Goal: Subscribe to service/newsletter

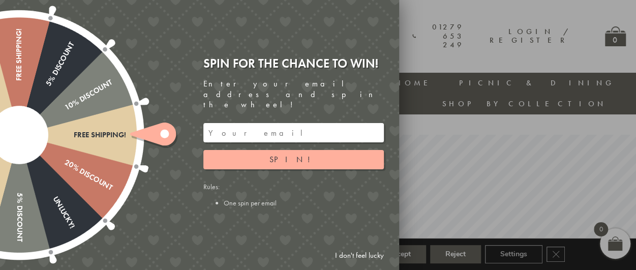
click at [360, 256] on link "I don't feel lucky" at bounding box center [359, 255] width 59 height 19
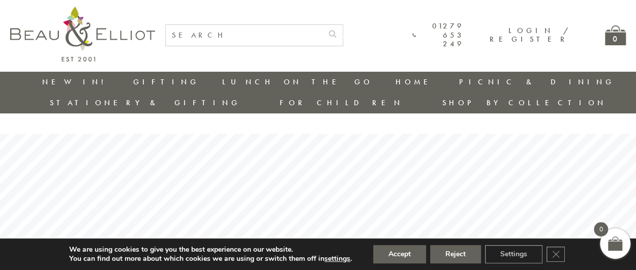
scroll to position [0, 5]
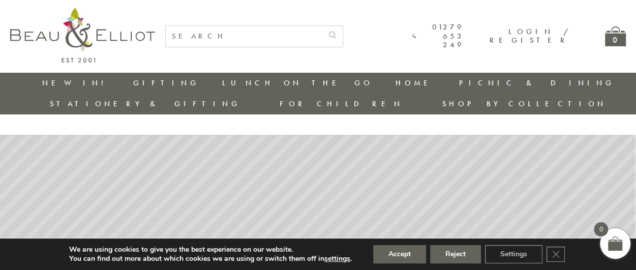
click at [256, 40] on input "text" at bounding box center [244, 36] width 157 height 21
type input "lunch bag"
click at [322, 26] on button "submit" at bounding box center [332, 34] width 20 height 16
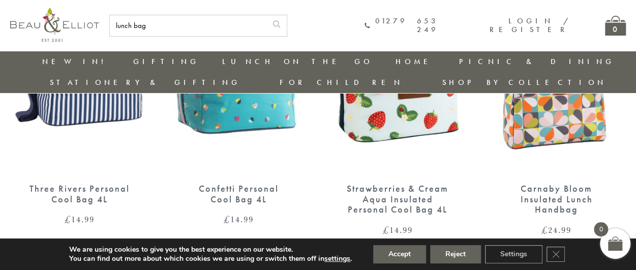
scroll to position [1812, 5]
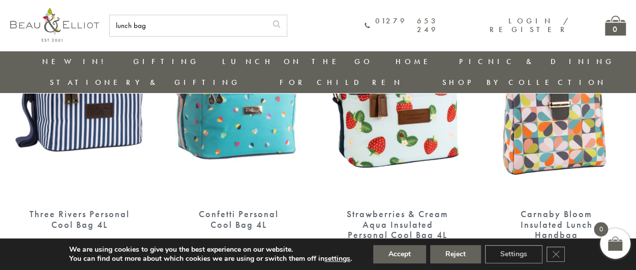
click at [548, 131] on img at bounding box center [556, 109] width 139 height 179
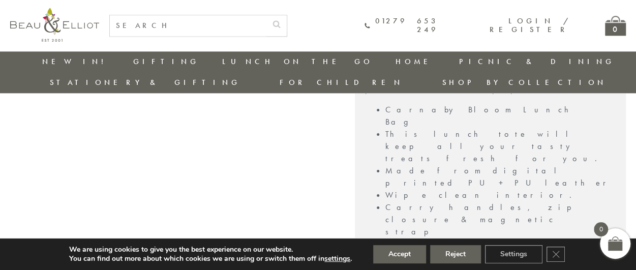
scroll to position [646, 5]
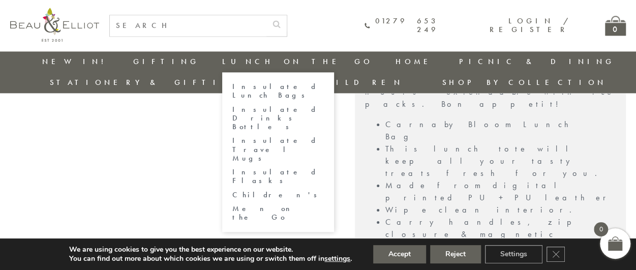
click at [232, 84] on link "Insulated Lunch Bags" at bounding box center [277, 91] width 91 height 18
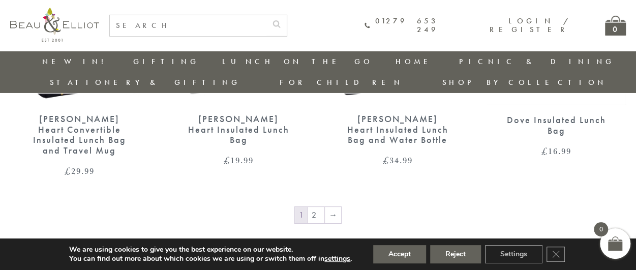
scroll to position [1672, 4]
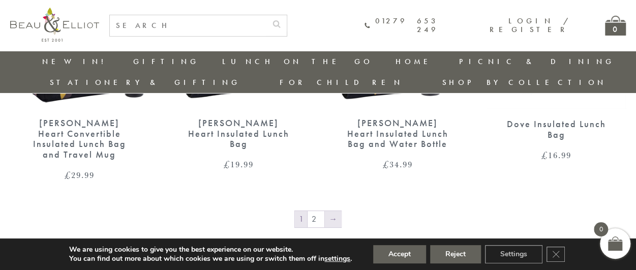
click at [325, 211] on link "→" at bounding box center [333, 219] width 16 height 16
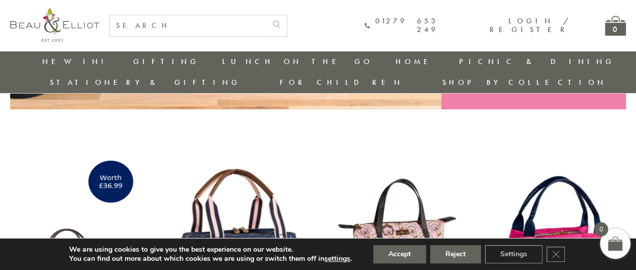
scroll to position [314, 5]
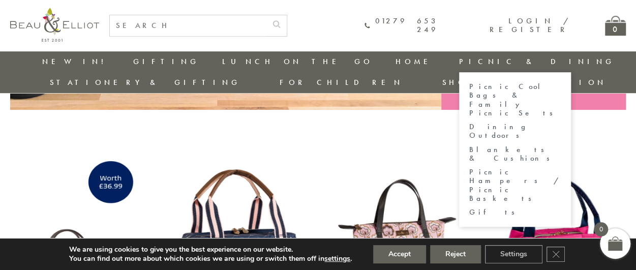
click at [469, 208] on link "Gifts" at bounding box center [514, 212] width 91 height 9
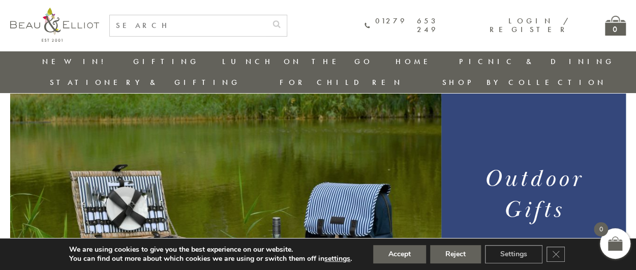
scroll to position [0, 5]
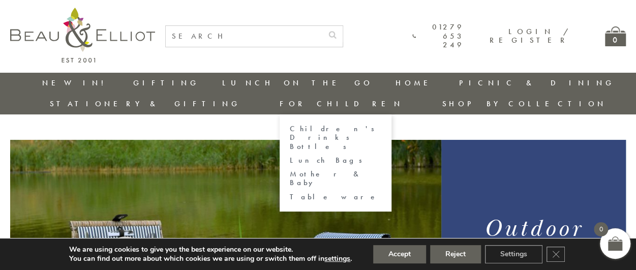
click at [381, 124] on link "Children's Drinks Bottles" at bounding box center [335, 137] width 91 height 26
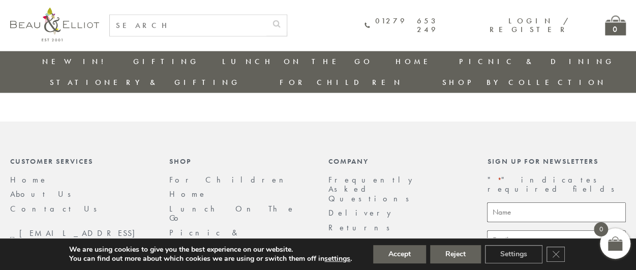
scroll to position [1113, 0]
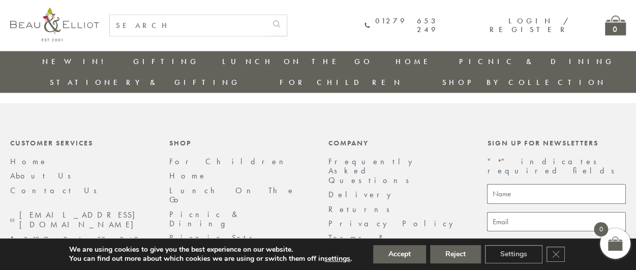
click at [532, 184] on input "Name *" at bounding box center [556, 194] width 139 height 20
type input "Penny"
click at [549, 212] on input "Email *" at bounding box center [556, 222] width 139 height 20
type input "impala.merchants@gmail.com"
click at [489, 249] on input "By signing up you are agreeing to be contacted regarding the Beau & [PERSON_NAM…" at bounding box center [490, 252] width 7 height 7
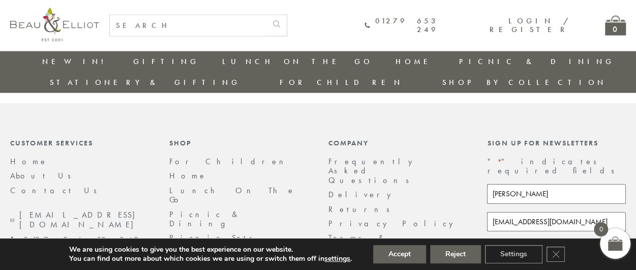
radio input "true"
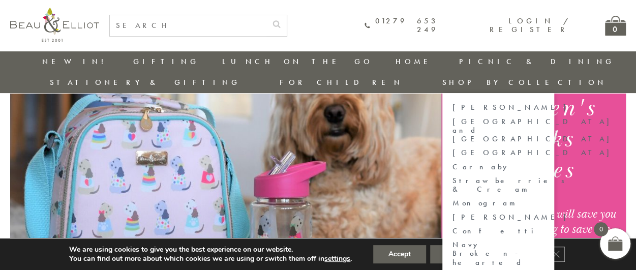
scroll to position [91, 5]
